Goal: Task Accomplishment & Management: Use online tool/utility

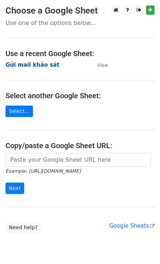
click at [42, 66] on strong "Gửi mail khảo sát" at bounding box center [33, 65] width 54 height 7
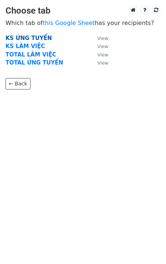
click at [27, 38] on strong "KS ỨNG TUYỂN" at bounding box center [29, 38] width 46 height 7
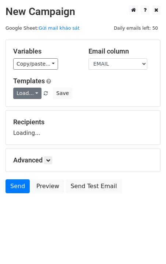
click at [31, 96] on link "Load..." at bounding box center [27, 93] width 28 height 11
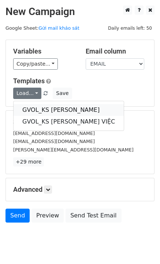
click at [37, 111] on link "GVOL_KS [PERSON_NAME]" at bounding box center [69, 110] width 110 height 12
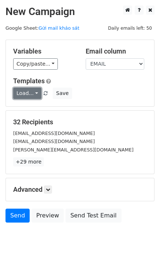
click at [25, 95] on link "Load..." at bounding box center [27, 93] width 28 height 11
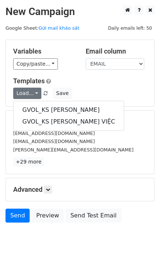
click at [39, 148] on small "[PERSON_NAME][EMAIL_ADDRESS][DOMAIN_NAME]" at bounding box center [73, 150] width 121 height 6
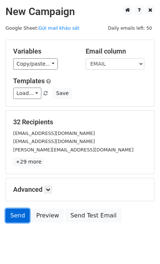
click at [12, 214] on link "Send" at bounding box center [18, 216] width 24 height 14
